Goal: Task Accomplishment & Management: Use online tool/utility

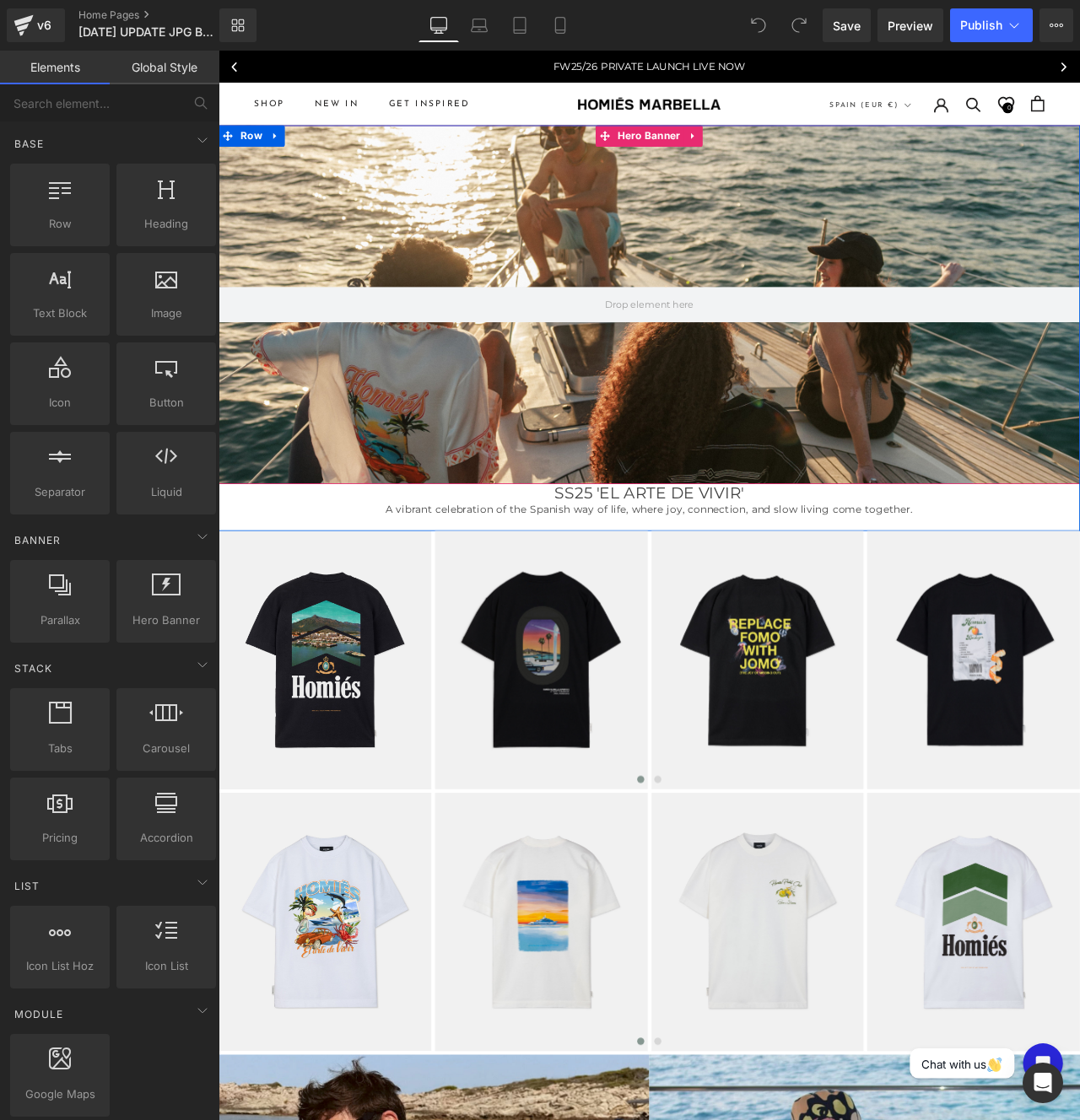
click at [608, 435] on div at bounding box center [729, 351] width 1021 height 425
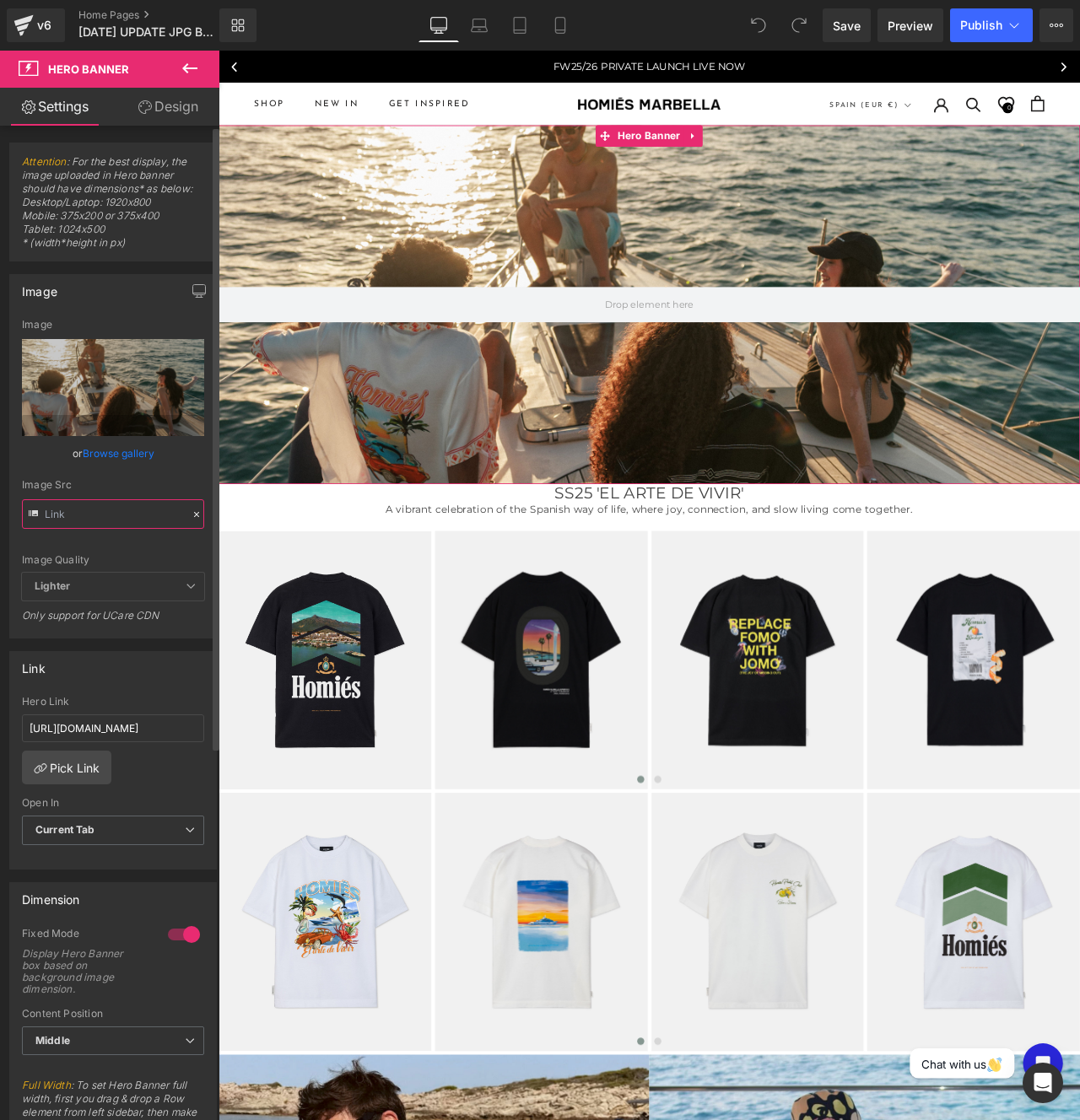
click at [0, 0] on input "text" at bounding box center [0, 0] width 0 height 0
type input "[URL][DOMAIN_NAME]"
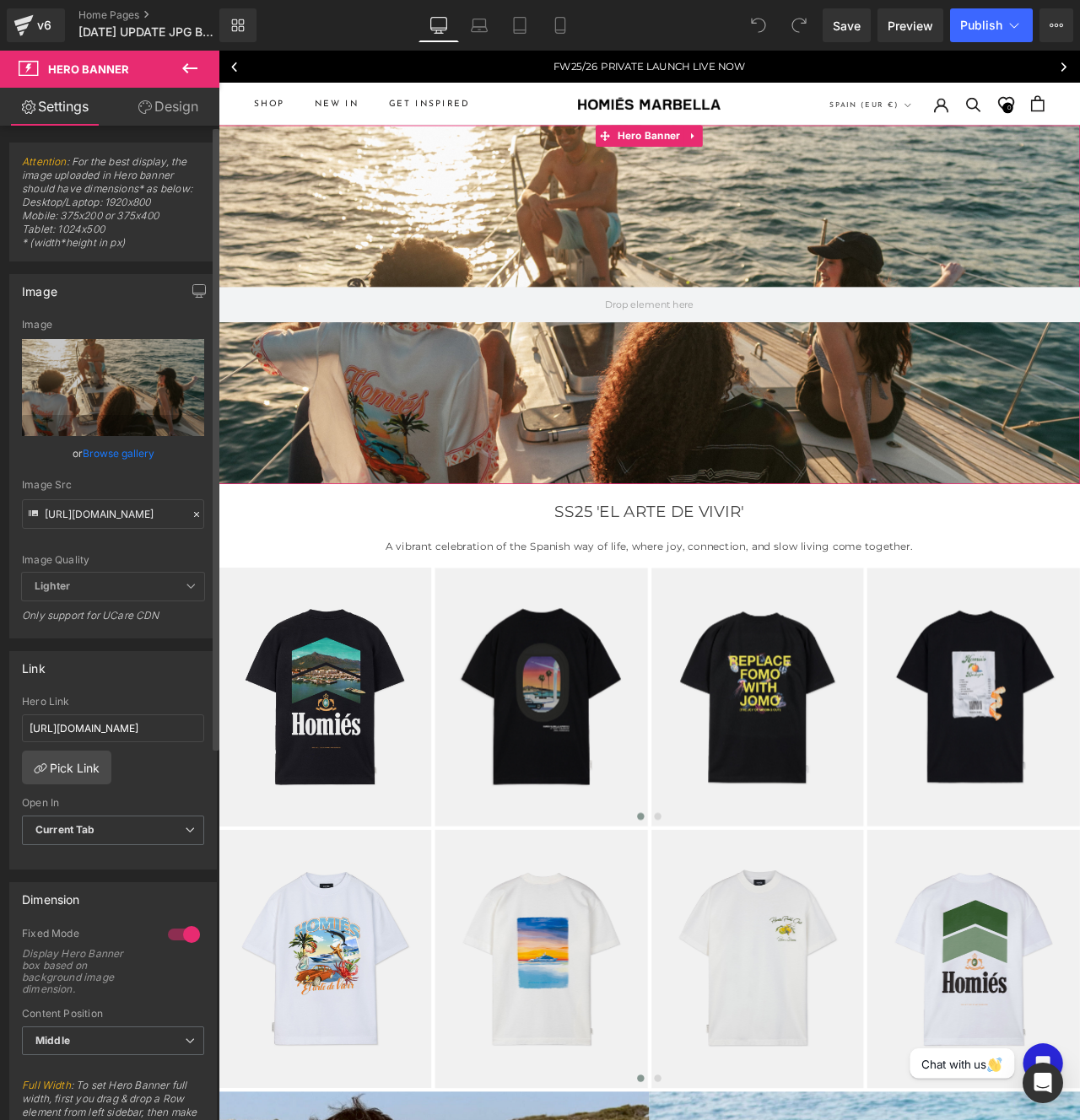
click at [127, 483] on div "Image Src" at bounding box center [112, 485] width 182 height 12
click at [89, 512] on input "[URL][DOMAIN_NAME]" at bounding box center [112, 514] width 182 height 30
click at [113, 587] on span "Lighter" at bounding box center [112, 586] width 182 height 28
click at [171, 582] on span "Lighter" at bounding box center [112, 586] width 182 height 28
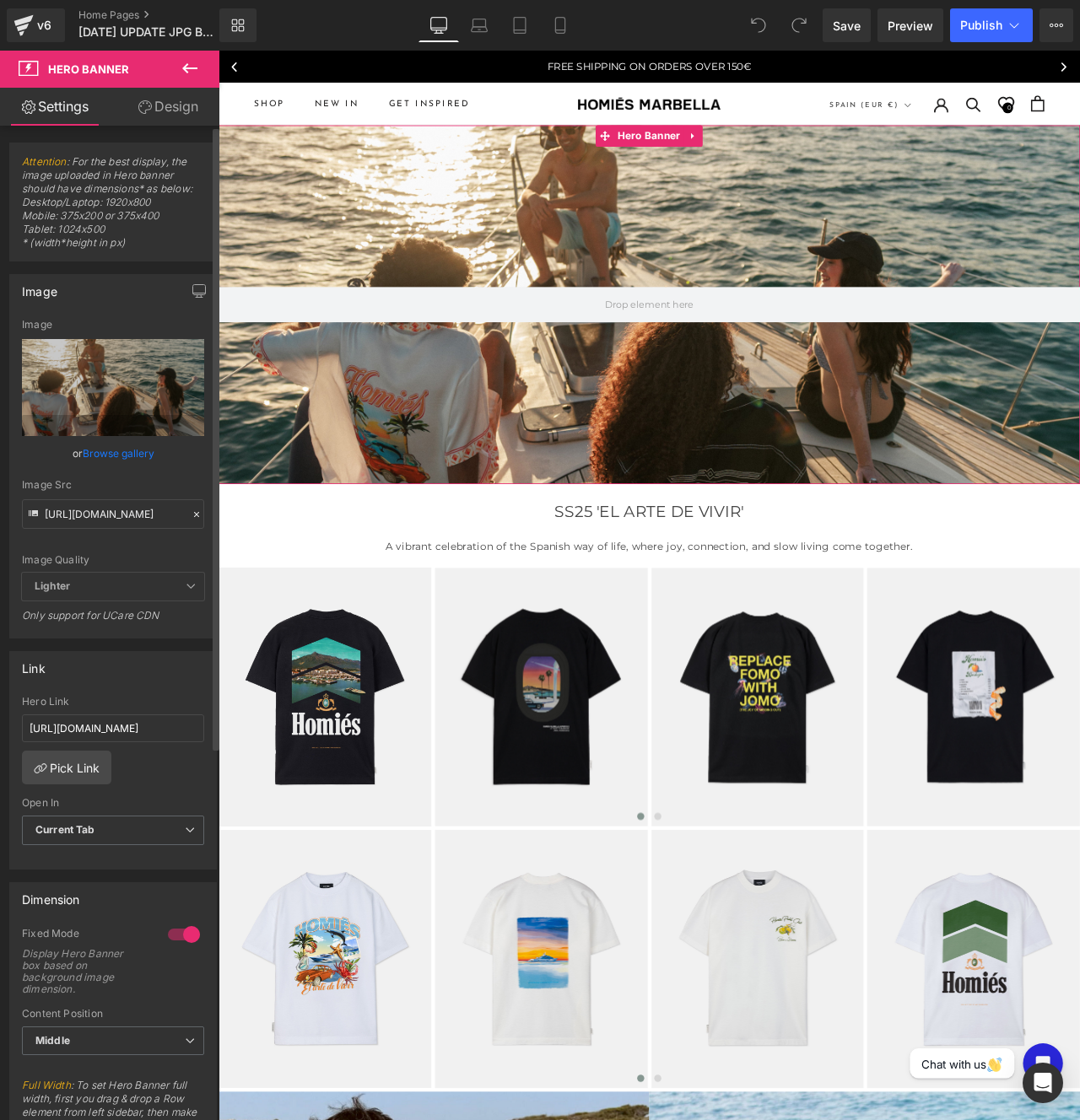
click at [189, 582] on span "Lighter" at bounding box center [112, 586] width 182 height 28
click at [189, 588] on icon at bounding box center [190, 586] width 10 height 10
click at [49, 585] on b "Lighter" at bounding box center [52, 585] width 35 height 13
click at [48, 585] on b "Lighter" at bounding box center [52, 585] width 35 height 13
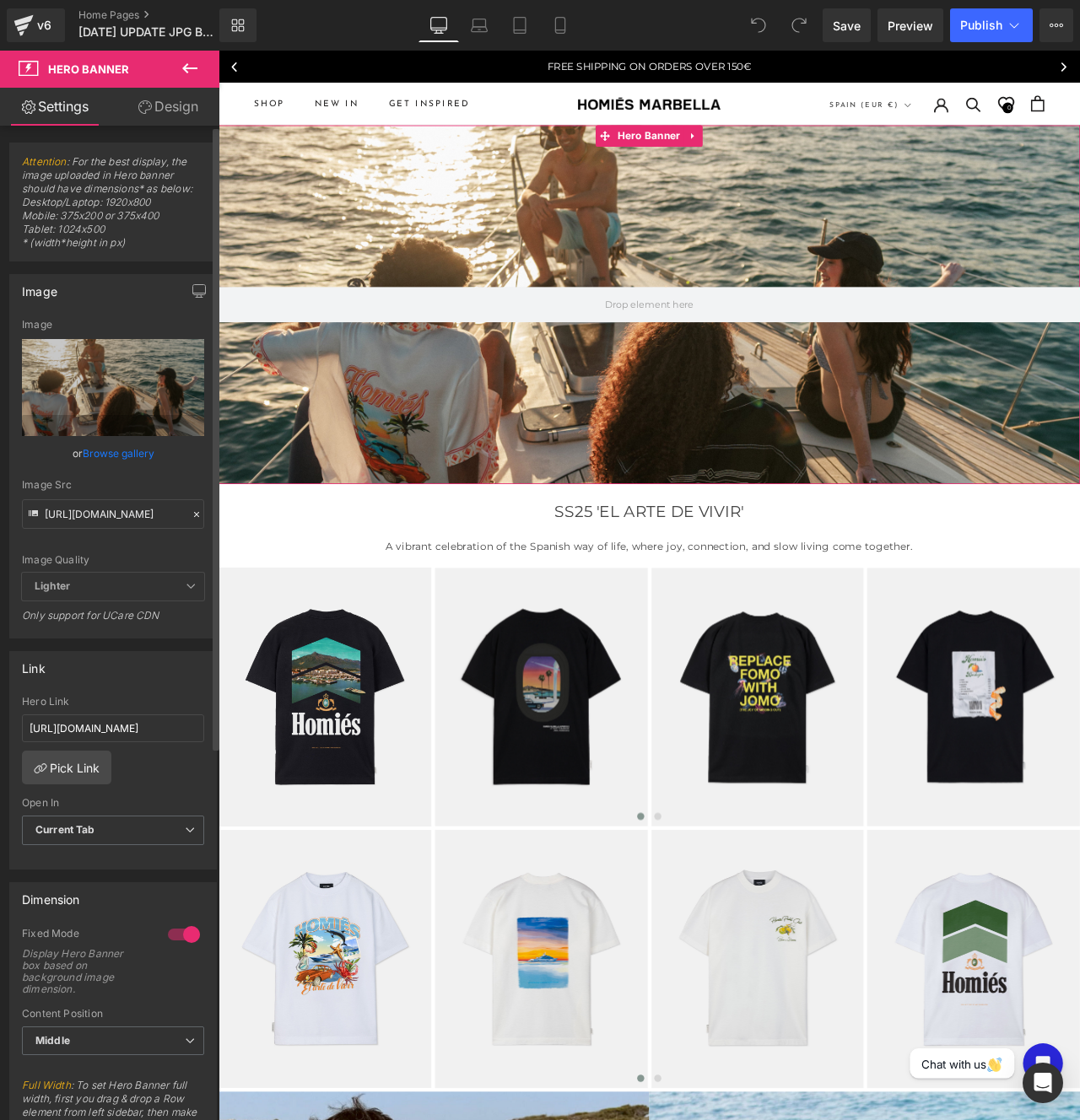
click at [87, 545] on div "Image Quality Lighter Lightest Lighter Lighter Lightest Only support for UCare …" at bounding box center [112, 446] width 182 height 254
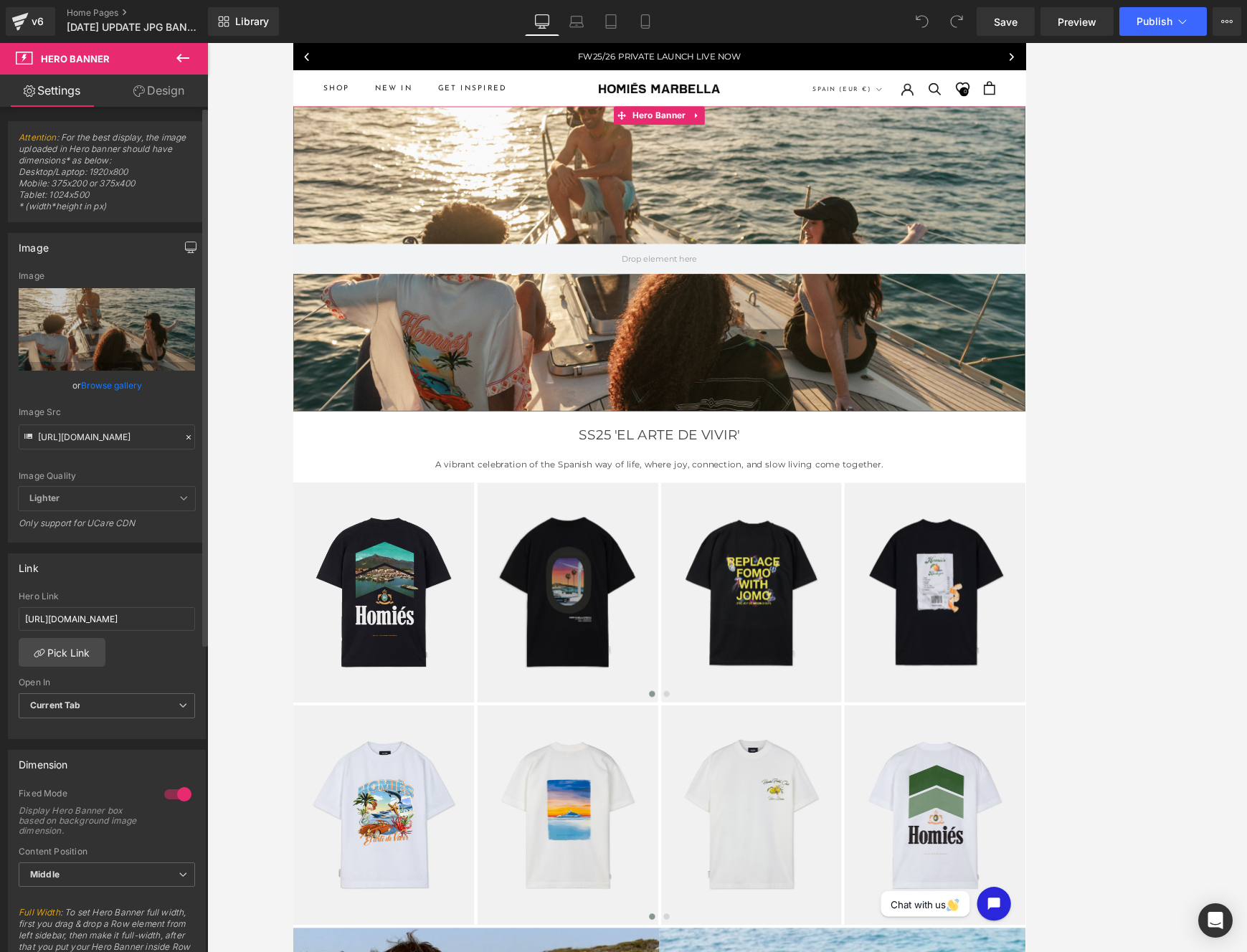
click at [185, 243] on icon "button" at bounding box center [191, 248] width 12 height 12
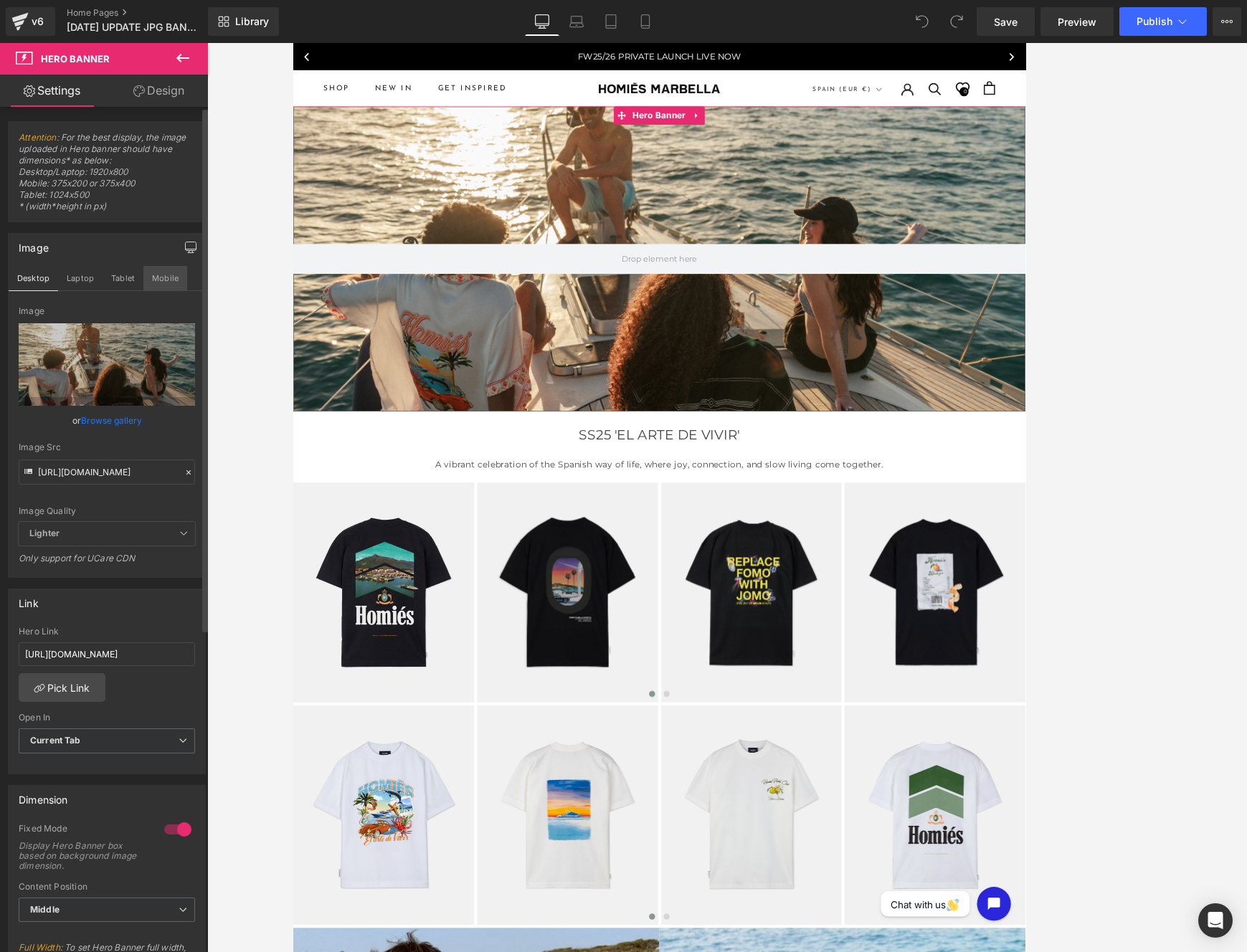
click at [167, 280] on button "Mobile" at bounding box center [165, 278] width 44 height 24
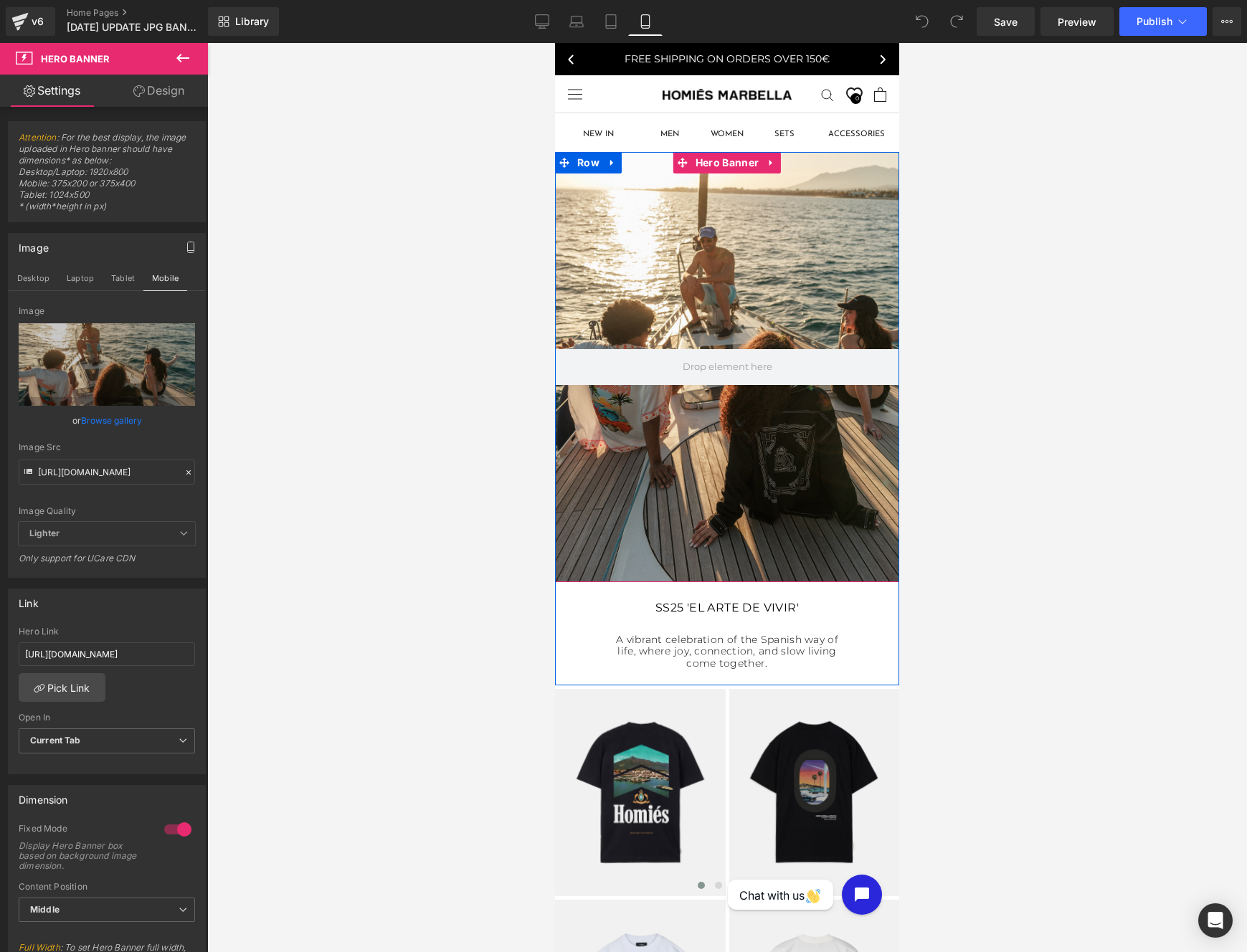
click at [667, 481] on div at bounding box center [727, 367] width 344 height 430
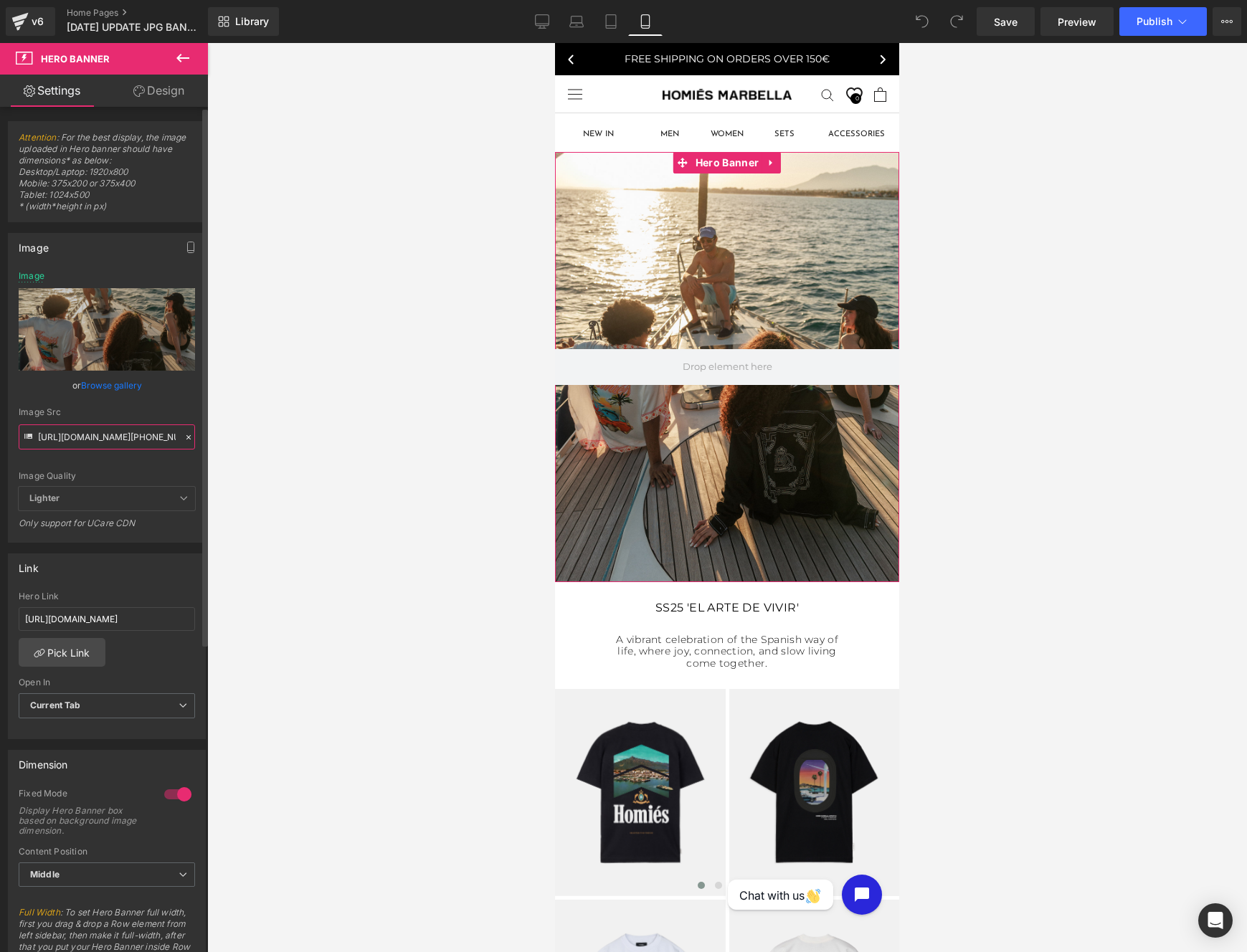
click at [128, 441] on input "[URL][DOMAIN_NAME][PHONE_NUMBER]" at bounding box center [106, 437] width 177 height 25
click at [183, 256] on button "button" at bounding box center [190, 247] width 23 height 28
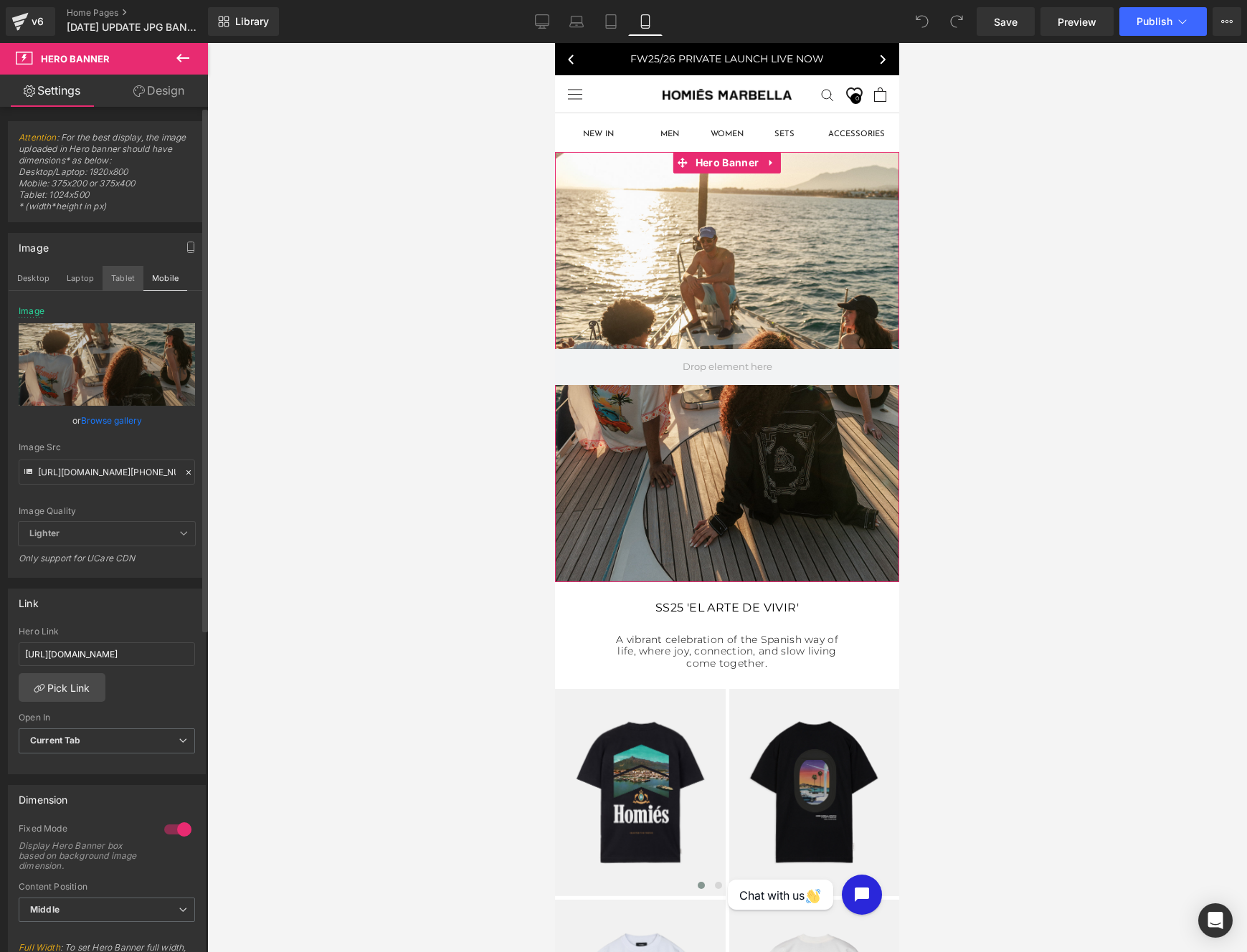
click at [126, 287] on button "Tablet" at bounding box center [122, 278] width 41 height 24
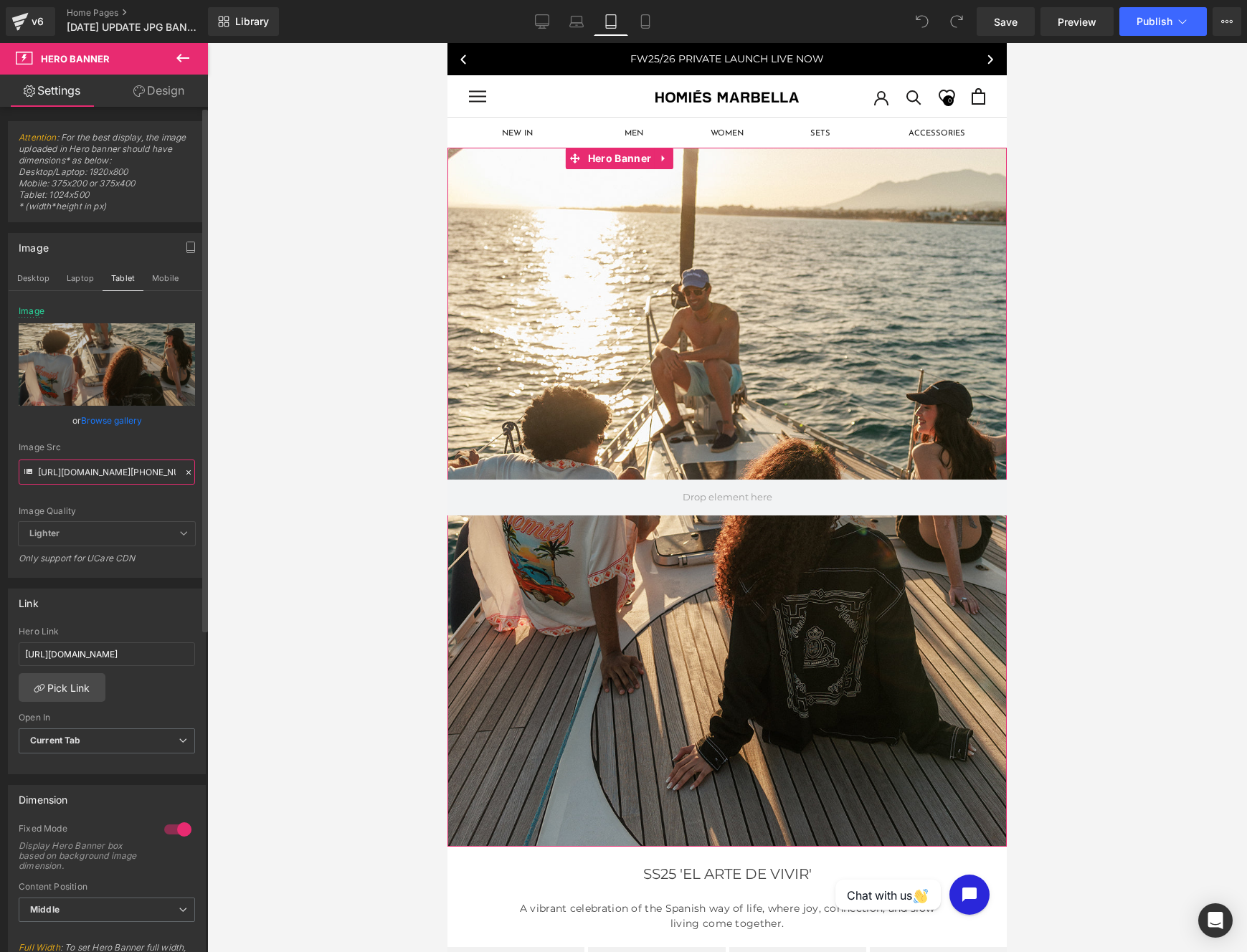
click at [147, 472] on input "[URL][DOMAIN_NAME][PHONE_NUMBER]" at bounding box center [106, 472] width 177 height 25
click at [85, 294] on div "Image Desktop Laptop Tablet Mobile [URL][DOMAIN_NAME][PHONE_NUMBER] Image Repla…" at bounding box center [106, 405] width 198 height 345
click at [87, 289] on button "Laptop" at bounding box center [80, 278] width 44 height 24
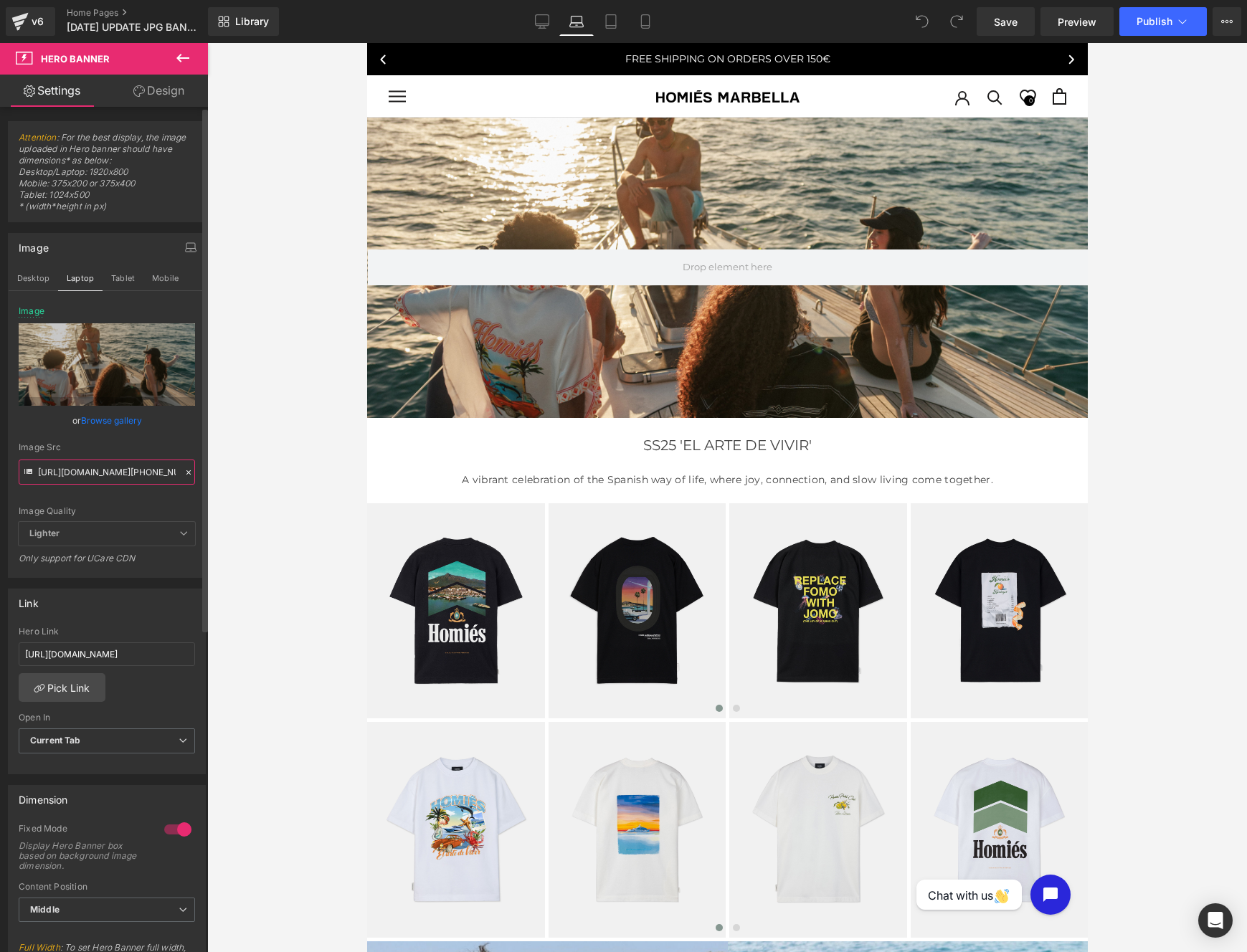
click at [107, 468] on input "[URL][DOMAIN_NAME][PHONE_NUMBER]" at bounding box center [106, 472] width 177 height 25
click at [32, 285] on button "Desktop" at bounding box center [33, 278] width 49 height 24
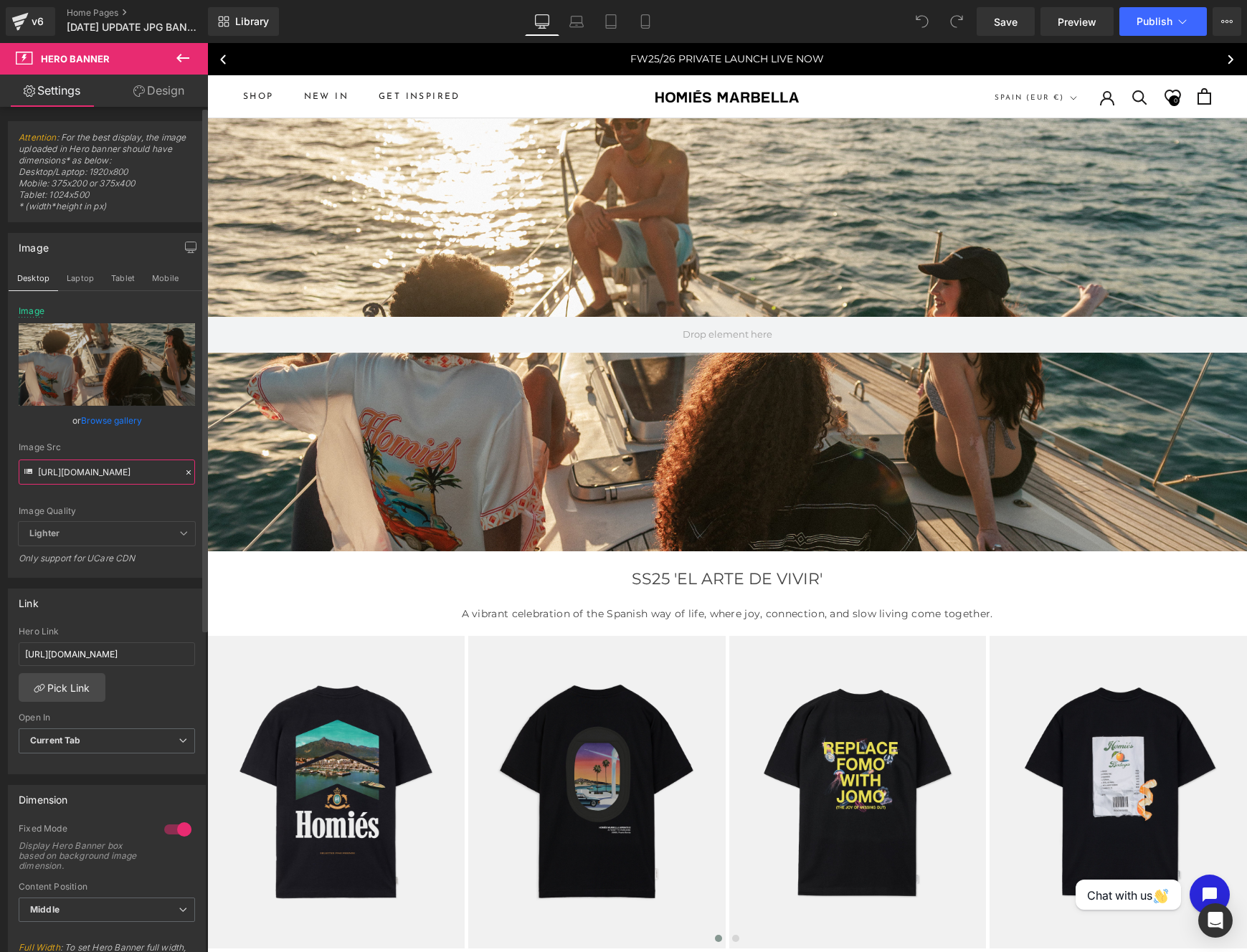
click at [75, 478] on input "[URL][DOMAIN_NAME]" at bounding box center [106, 472] width 177 height 25
click at [107, 468] on input "[URL][DOMAIN_NAME][PHONE_NUMBER]" at bounding box center [106, 472] width 177 height 25
click at [87, 274] on button "Laptop" at bounding box center [80, 278] width 44 height 24
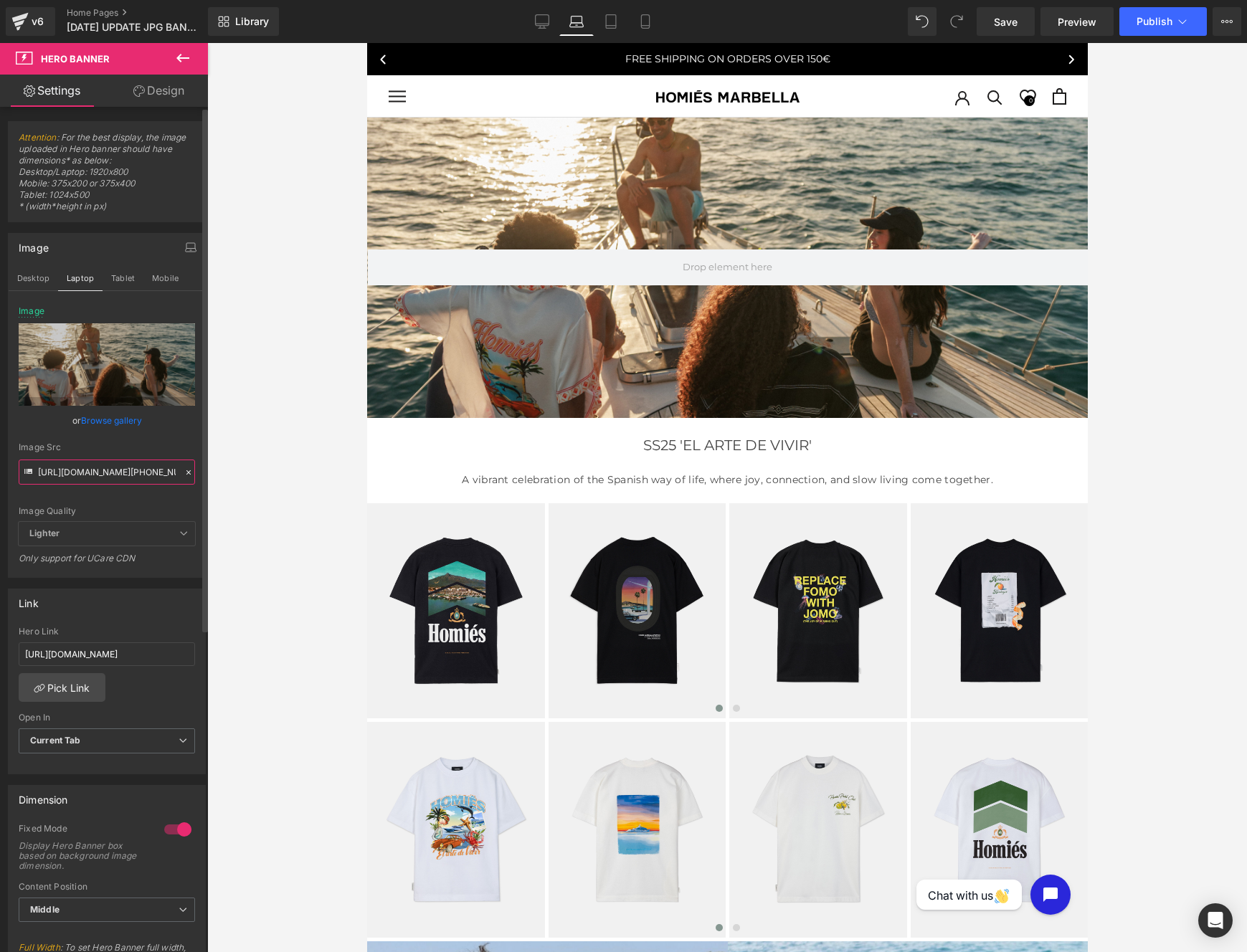
click at [113, 475] on input "[URL][DOMAIN_NAME][PHONE_NUMBER]" at bounding box center [106, 472] width 177 height 25
click at [23, 271] on button "Desktop" at bounding box center [33, 278] width 49 height 24
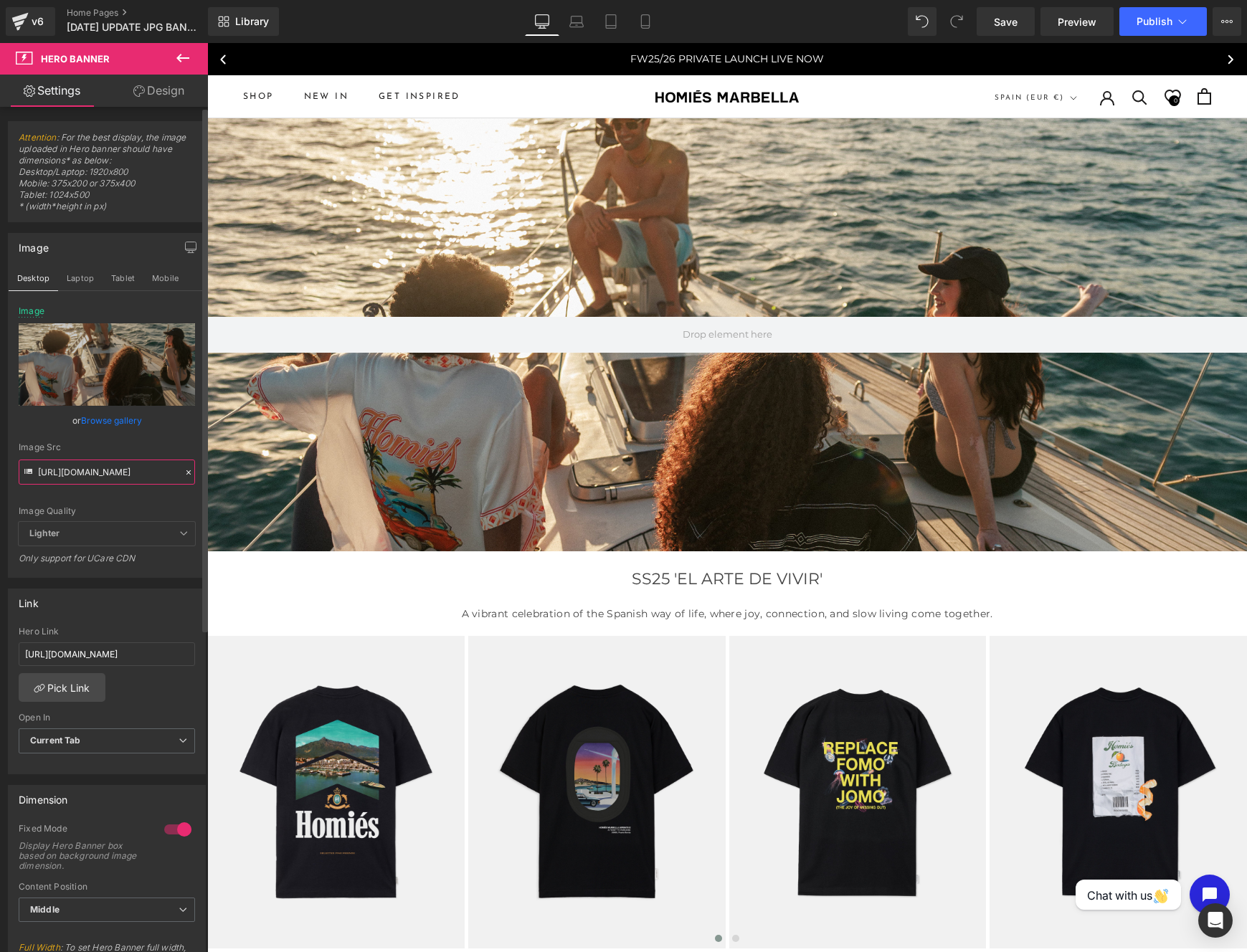
click at [131, 471] on input "[URL][DOMAIN_NAME]" at bounding box center [106, 472] width 177 height 25
type input "[URL][DOMAIN_NAME][PHONE_NUMBER]"
